Goal: Transaction & Acquisition: Purchase product/service

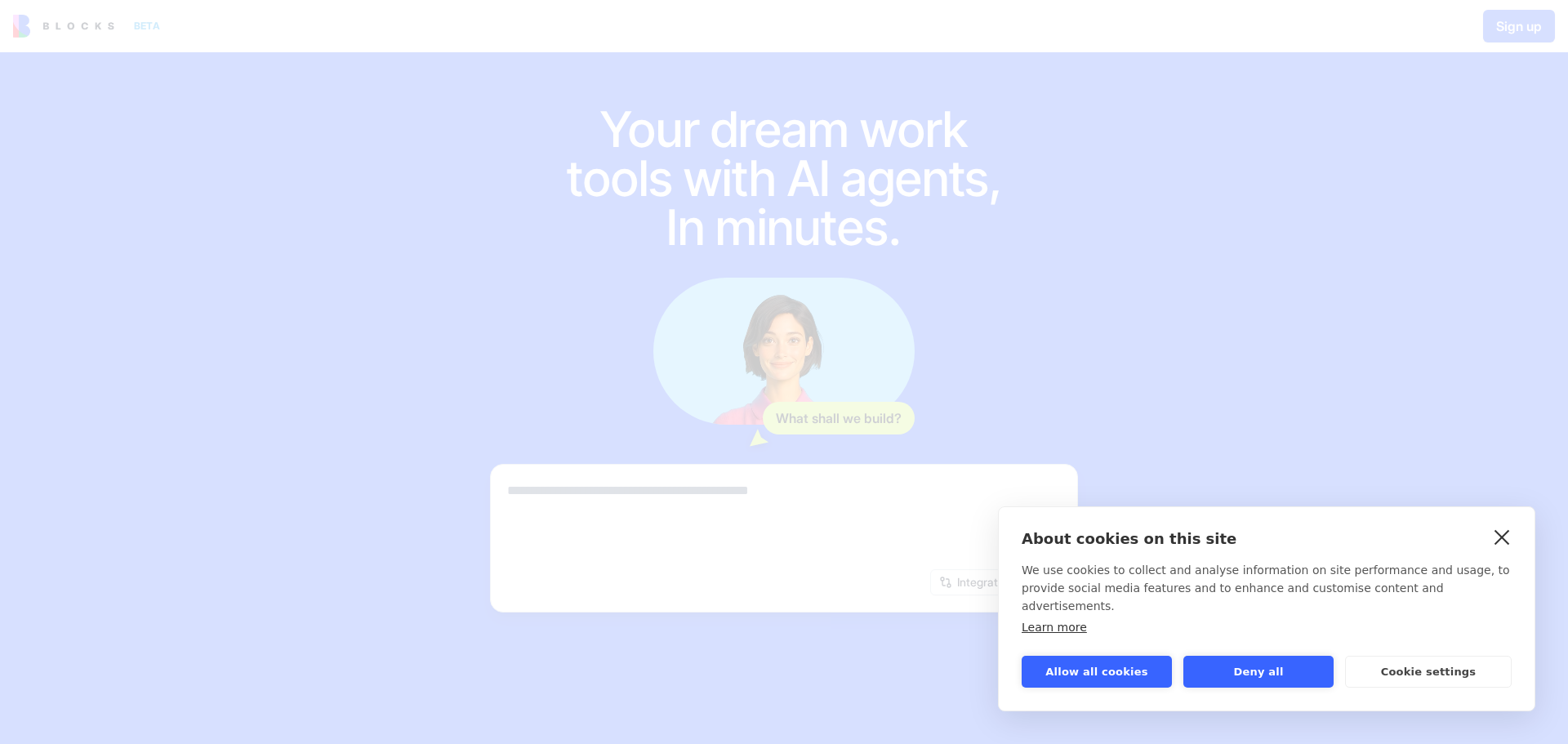
click at [1498, 549] on link "close" at bounding box center [1502, 536] width 25 height 26
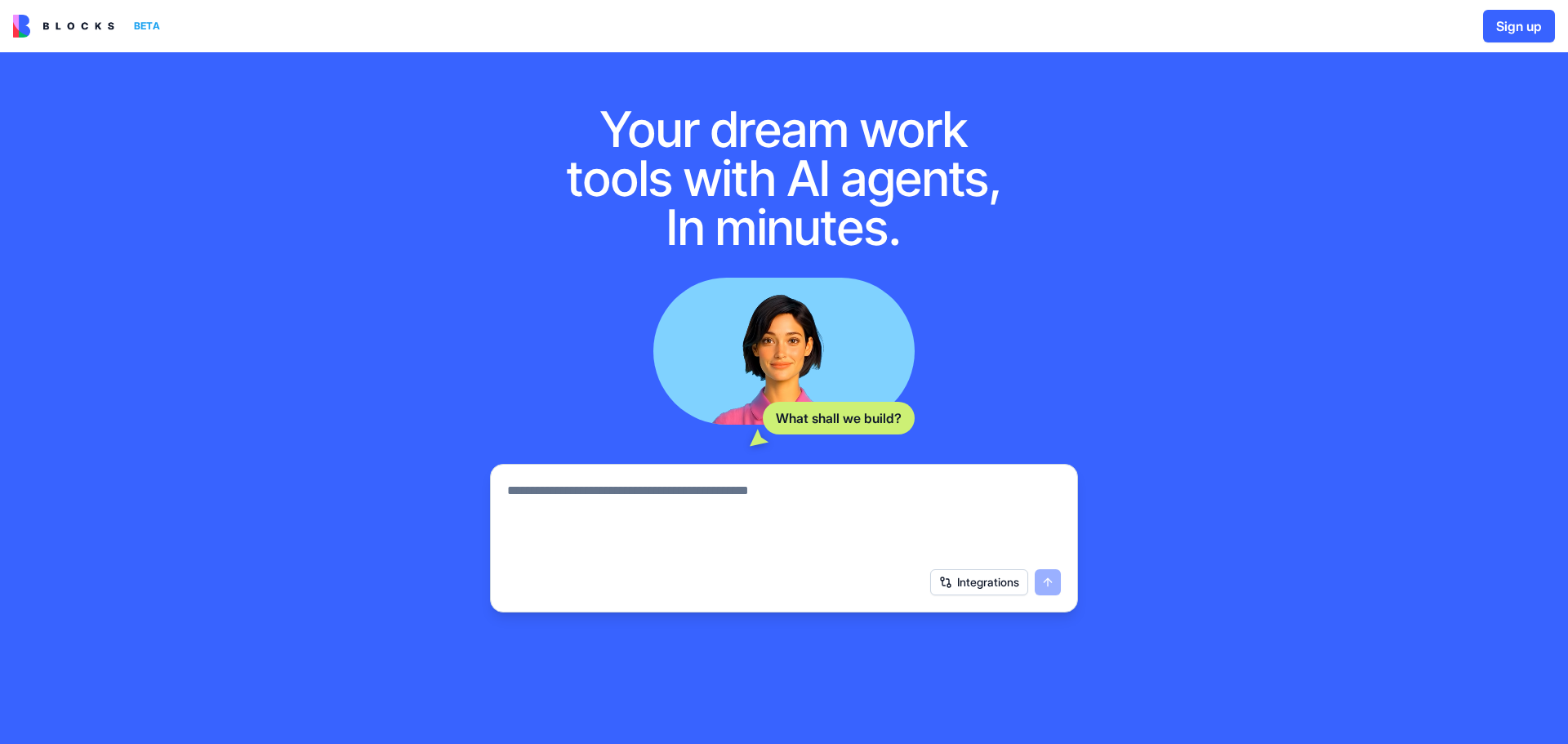
click at [79, 15] on img at bounding box center [64, 25] width 101 height 23
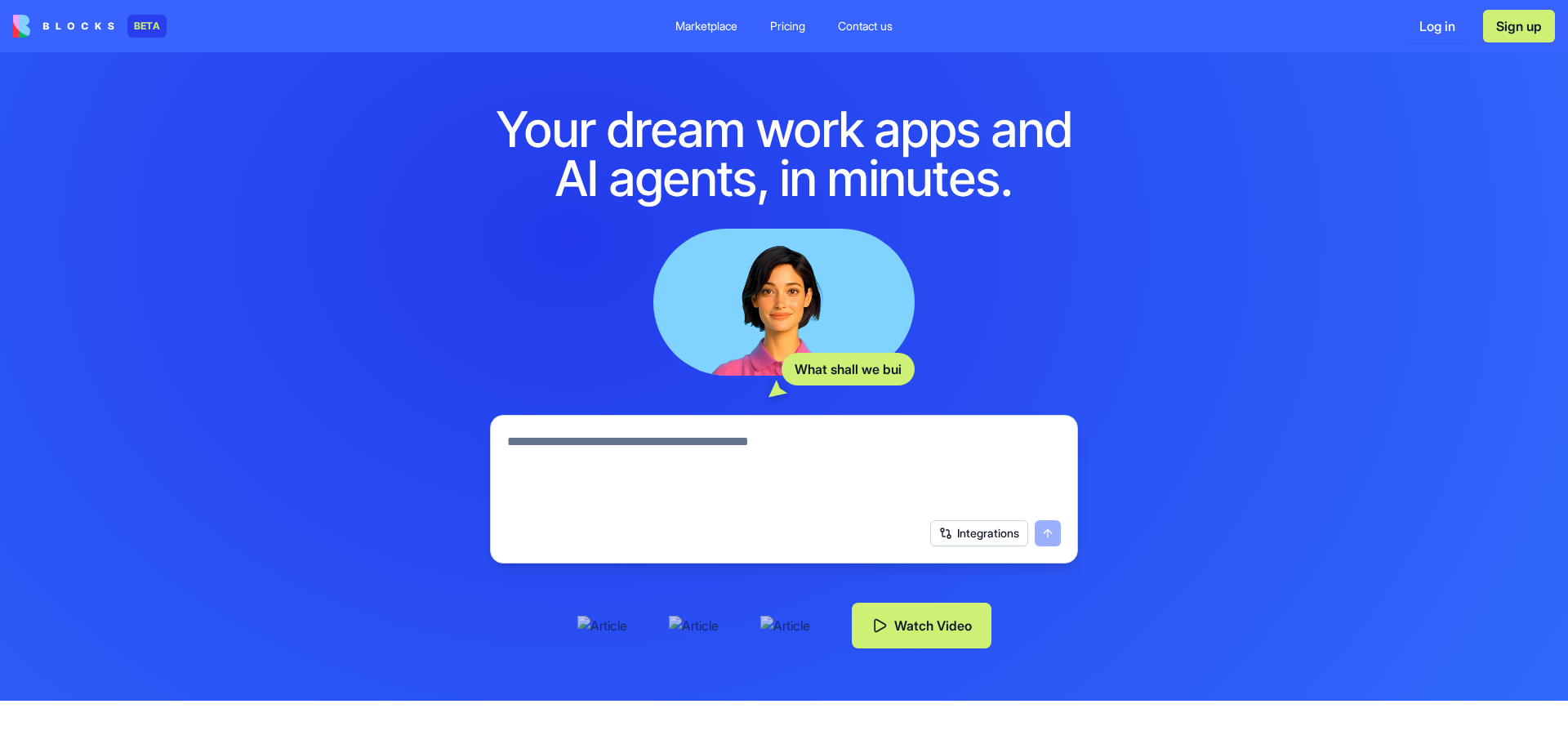
click at [142, 29] on div "BETA" at bounding box center [147, 25] width 40 height 23
click at [929, 629] on button "Watch Video" at bounding box center [922, 625] width 140 height 45
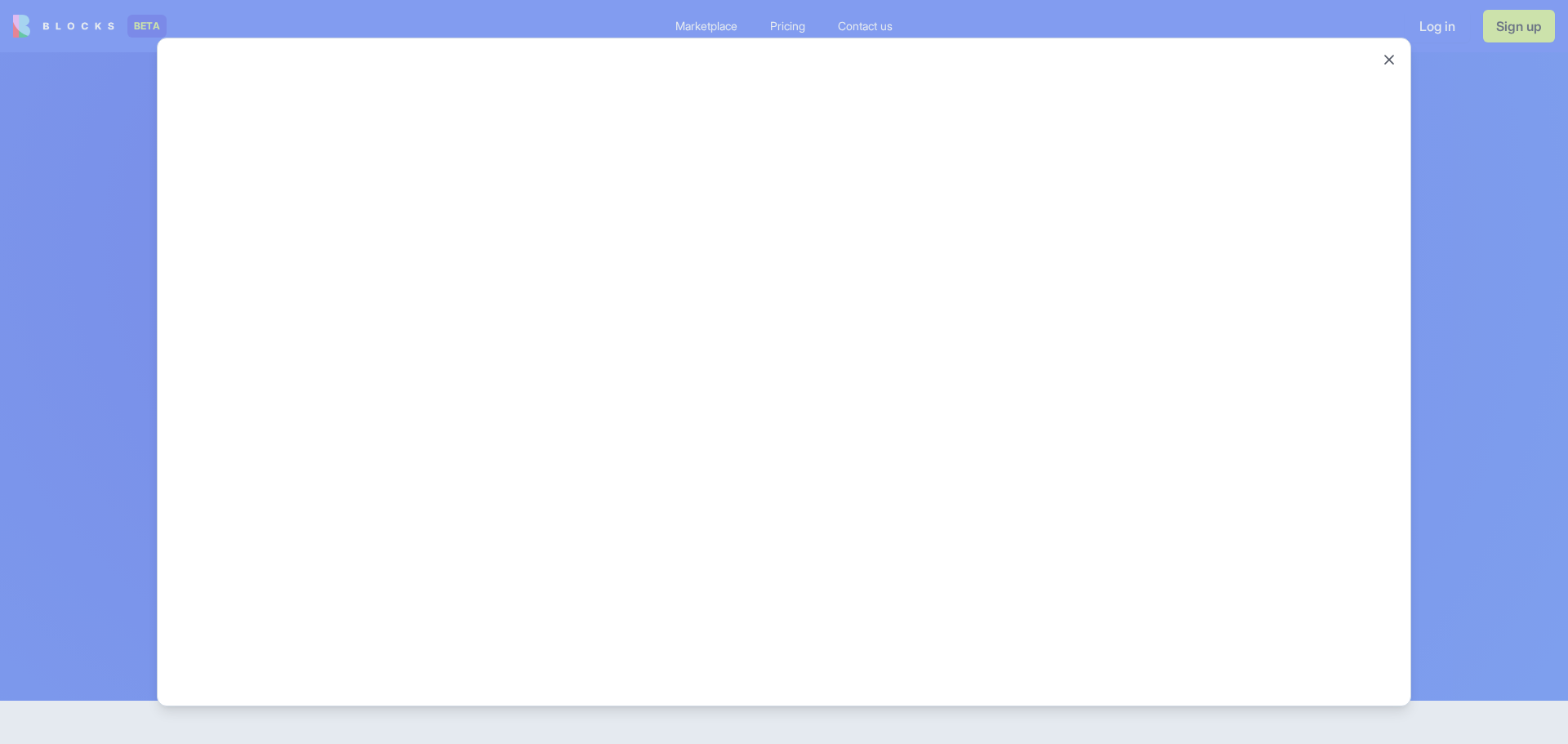
click at [783, 23] on div at bounding box center [784, 372] width 1568 height 744
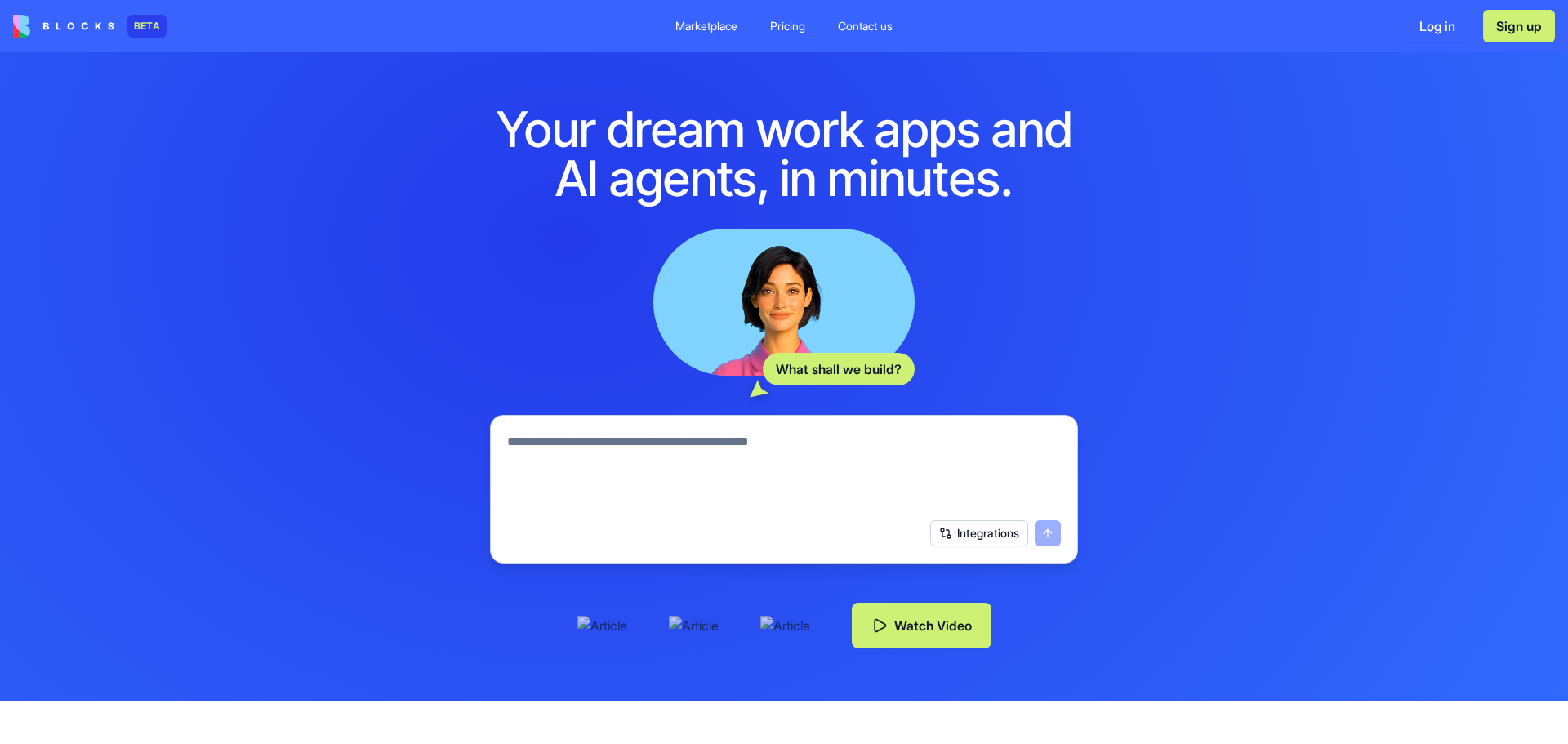
click at [783, 23] on div "Pricing" at bounding box center [788, 25] width 35 height 16
